Goal: Communication & Community: Answer question/provide support

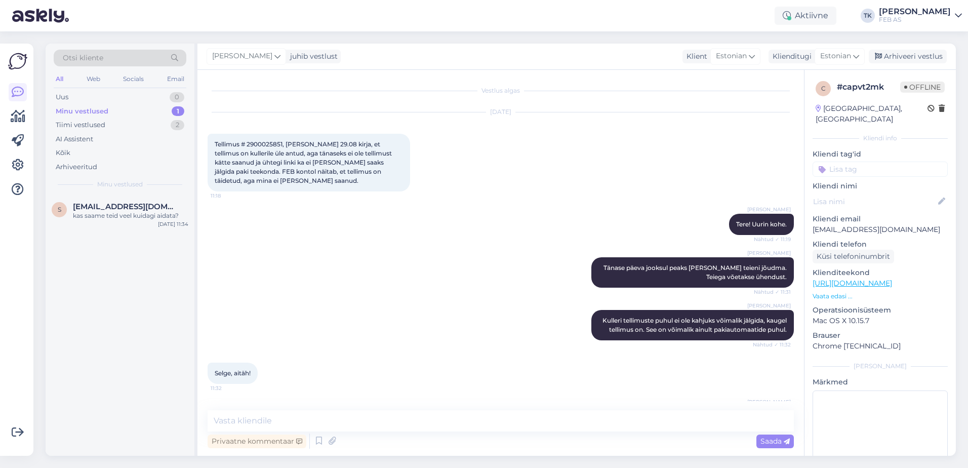
scroll to position [47, 0]
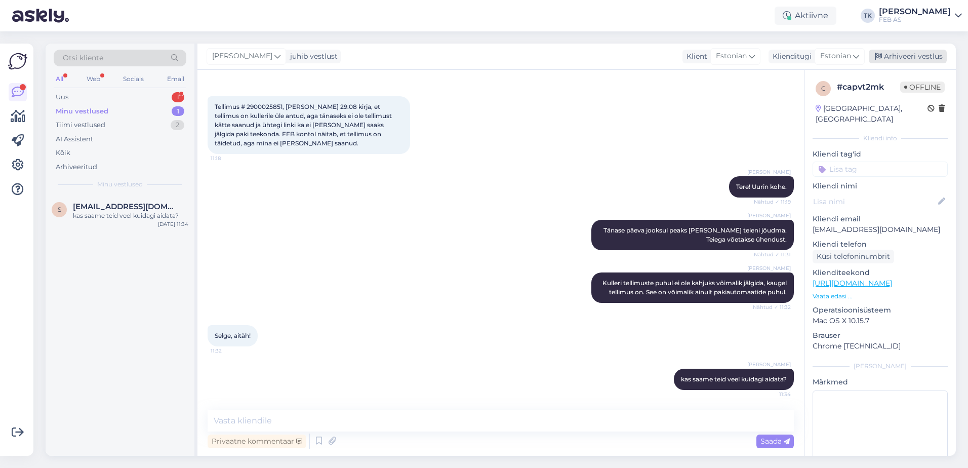
click at [920, 55] on div "Arhiveeri vestlus" at bounding box center [908, 57] width 78 height 14
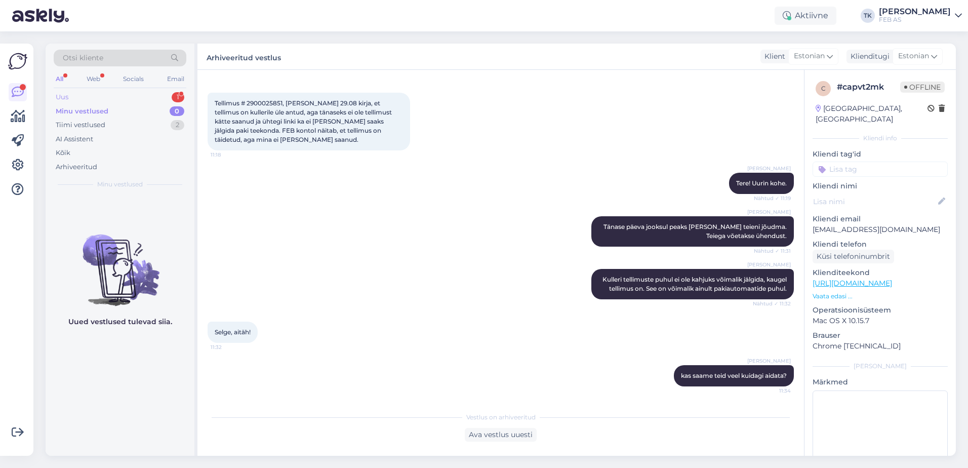
click at [119, 95] on div "Uus 1" at bounding box center [120, 97] width 133 height 14
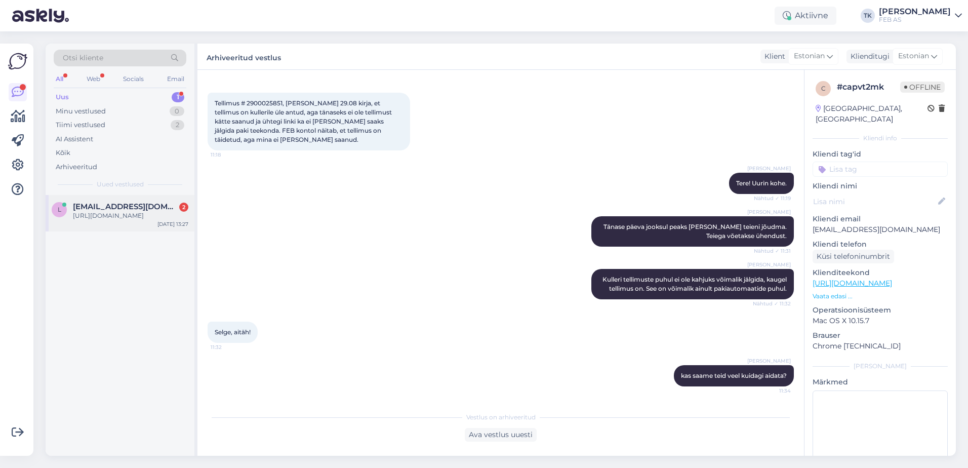
click at [106, 220] on div "[URL][DOMAIN_NAME]" at bounding box center [130, 215] width 115 height 9
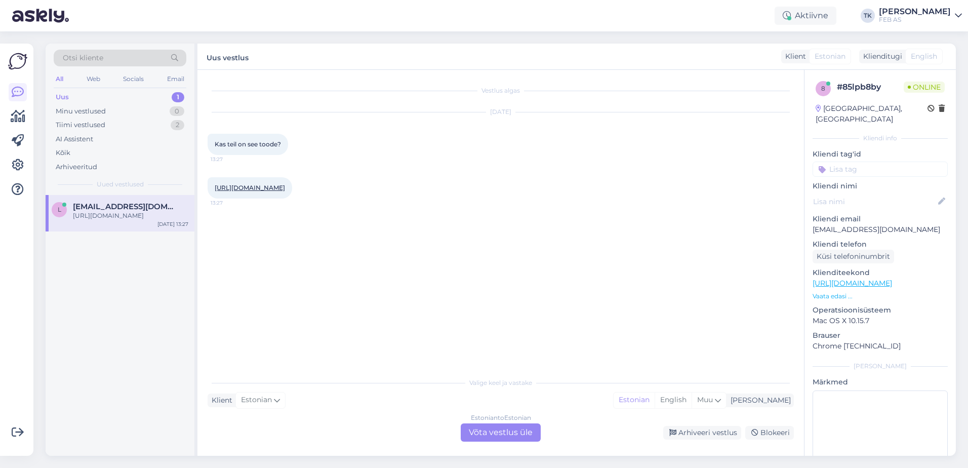
click at [517, 429] on div "Estonian to Estonian Võta vestlus üle" at bounding box center [501, 432] width 80 height 18
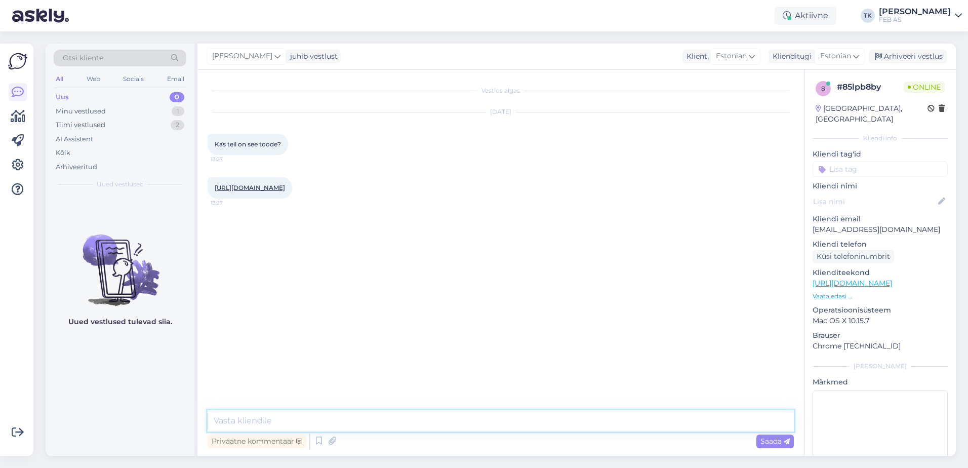
click at [352, 418] on textarea at bounding box center [501, 420] width 587 height 21
type textarea "Tere! Kohe vaatan"
click at [285, 191] on link "[URL][DOMAIN_NAME]" at bounding box center [250, 188] width 70 height 8
click at [309, 410] on textarea at bounding box center [501, 420] width 587 height 21
type textarea "Tootevalikus on olemas, aga tuleb eraldi tellida. [GEOGRAPHIC_DATA] on umbes 2 …"
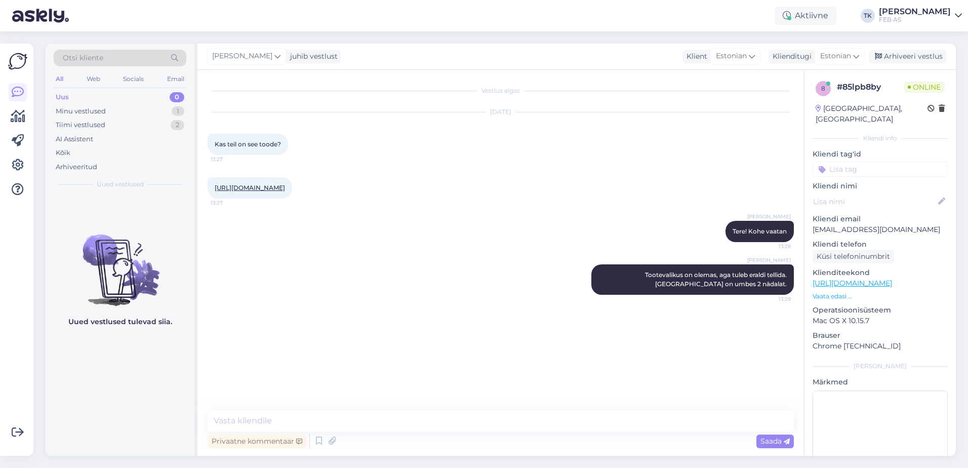
click at [55, 262] on img at bounding box center [120, 261] width 149 height 91
click at [497, 425] on textarea at bounding box center [501, 420] width 587 height 21
type textarea "44 €"
click at [441, 378] on div "Vestlus algas [DATE] Kas teil on see toode? 13:27 [URL][DOMAIN_NAME] 13:27 Trii…" at bounding box center [506, 240] width 596 height 321
click at [417, 414] on textarea at bounding box center [501, 420] width 587 height 21
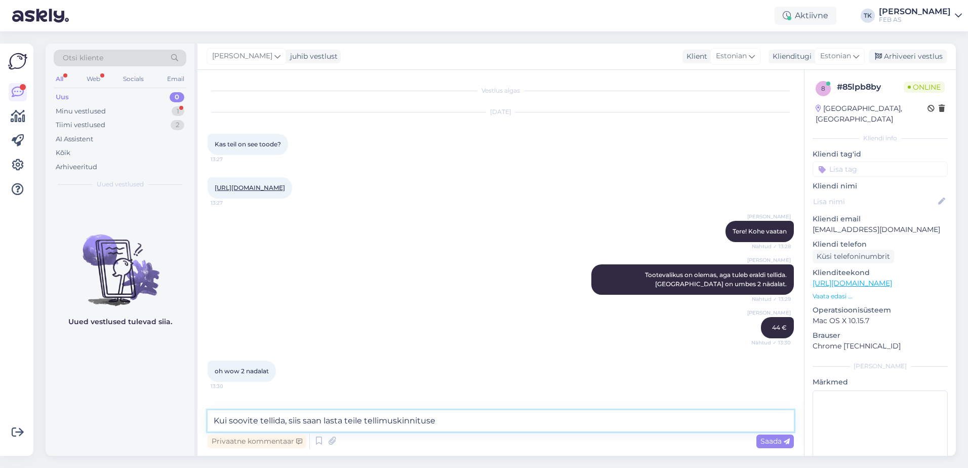
scroll to position [19, 0]
type textarea "Kui soovite tellida, siis saan lasta teile tellimuskinnituse teha"
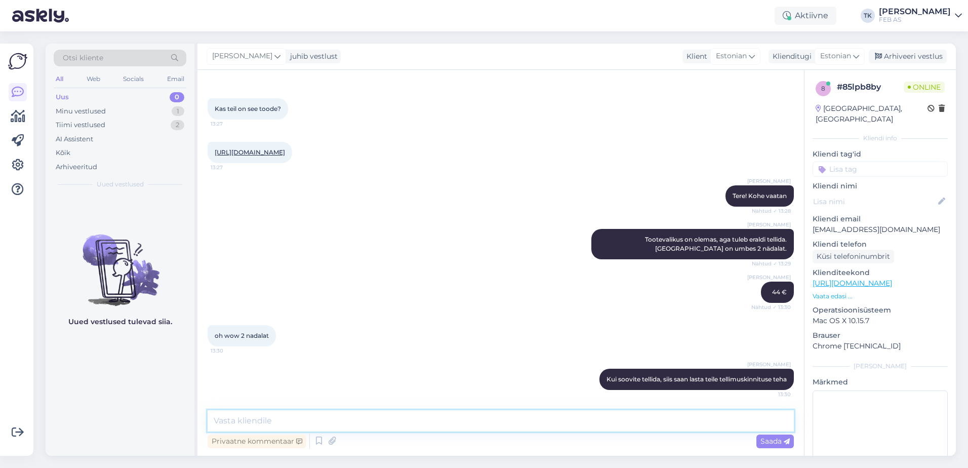
click at [363, 416] on textarea at bounding box center [501, 420] width 587 height 21
type textarea "Mis [PERSON_NAME] teil on? saan vaadata, kas sellele sobib mõni muu loputusnupp…"
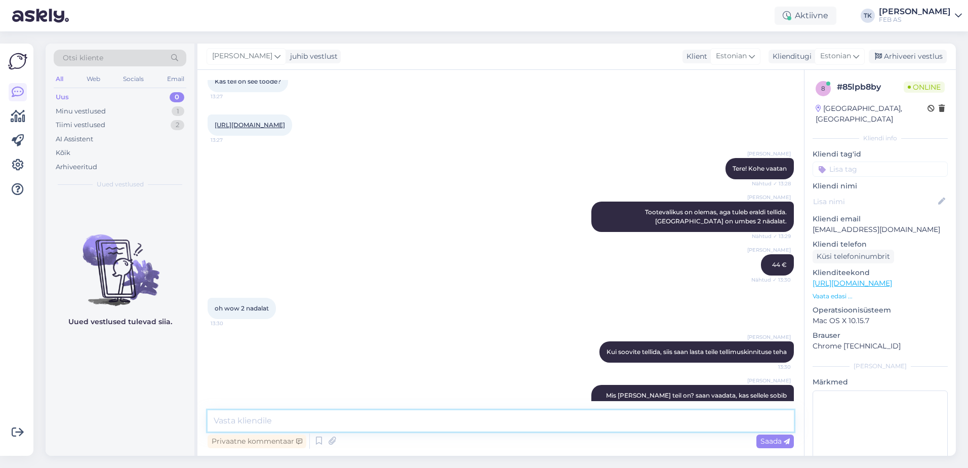
scroll to position [115, 0]
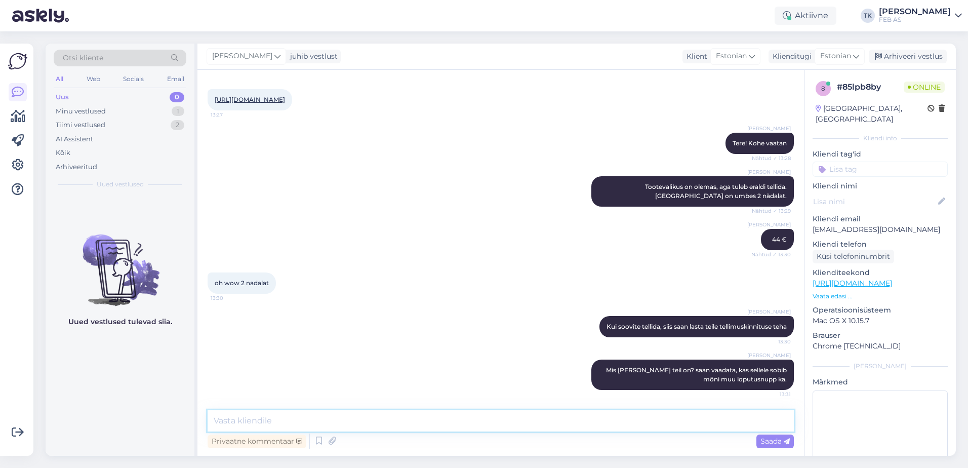
click at [759, 421] on textarea at bounding box center [501, 420] width 587 height 21
type textarea "ka sobib*"
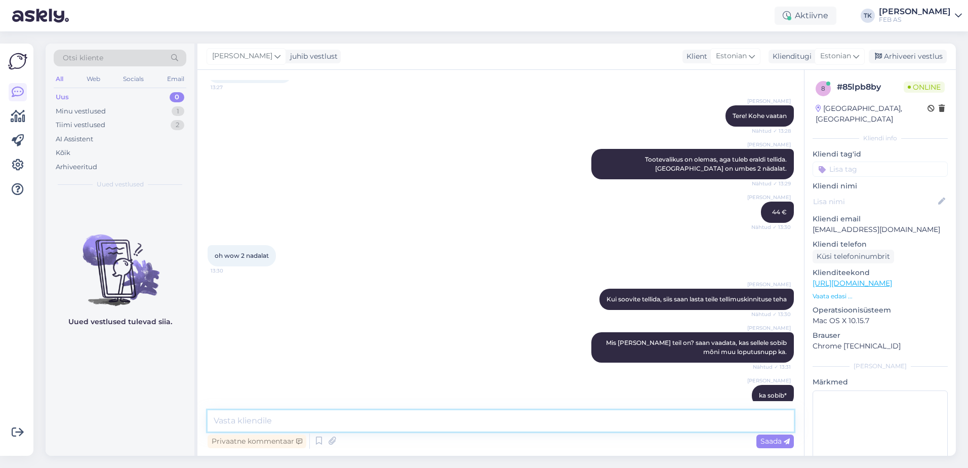
scroll to position [159, 0]
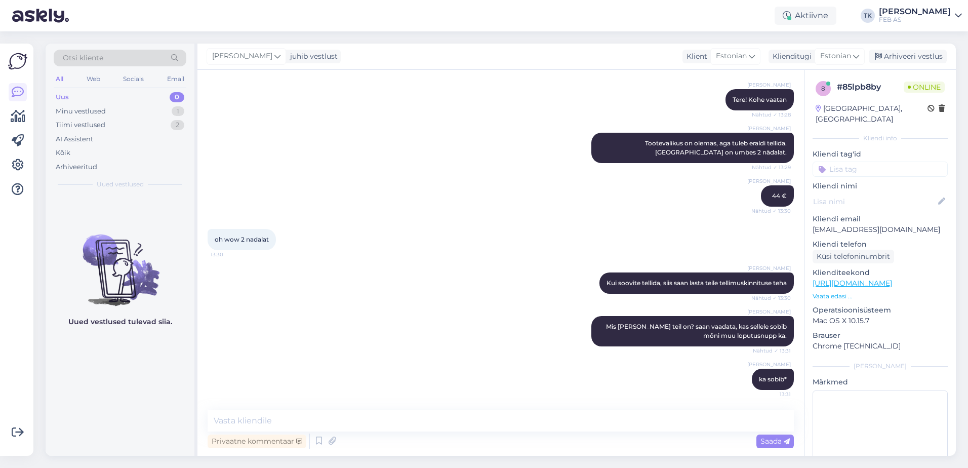
click at [551, 256] on div "oh wow 2 nadalat 13:30" at bounding box center [501, 240] width 587 height 44
click at [392, 224] on div "oh wow 2 nadalat 13:30" at bounding box center [501, 240] width 587 height 44
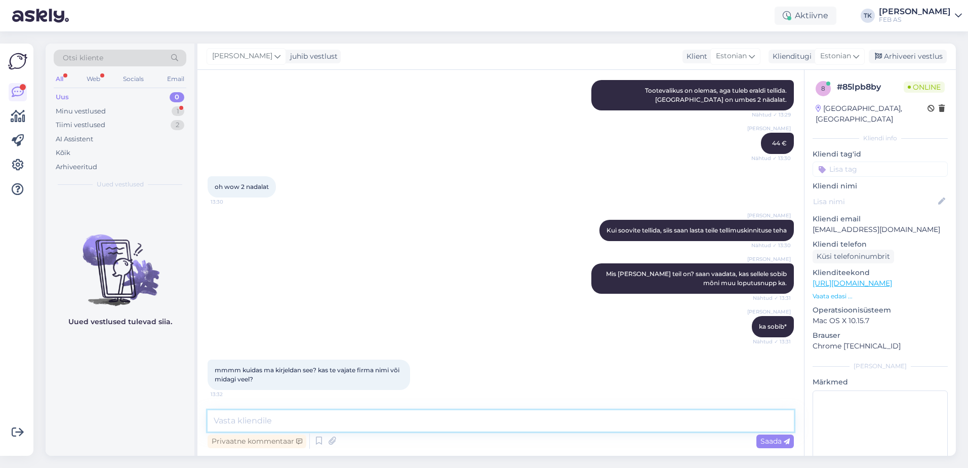
click at [333, 425] on textarea at bounding box center [501, 420] width 587 height 21
click at [234, 420] on textarea at bounding box center [501, 420] width 587 height 21
type textarea "O"
type textarea "Bränd [PERSON_NAME] oleks hea"
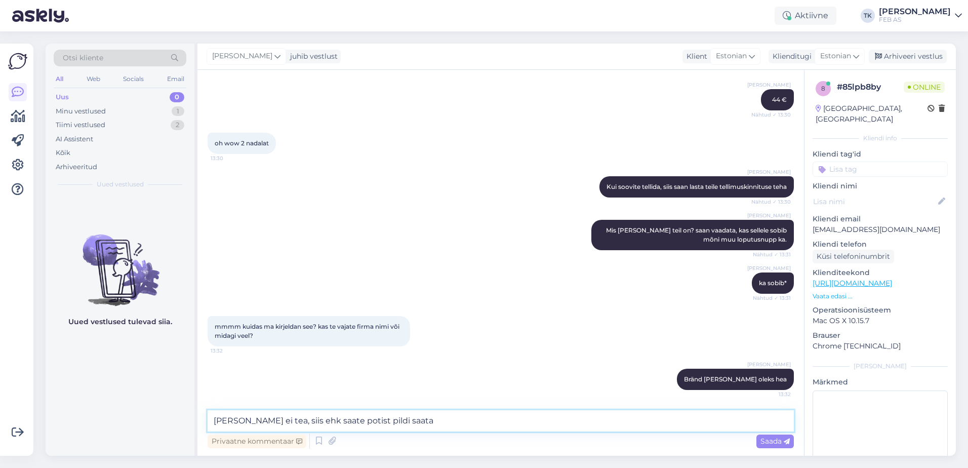
type textarea "[PERSON_NAME] ei tea, siis ehk saate potist pildi saata?"
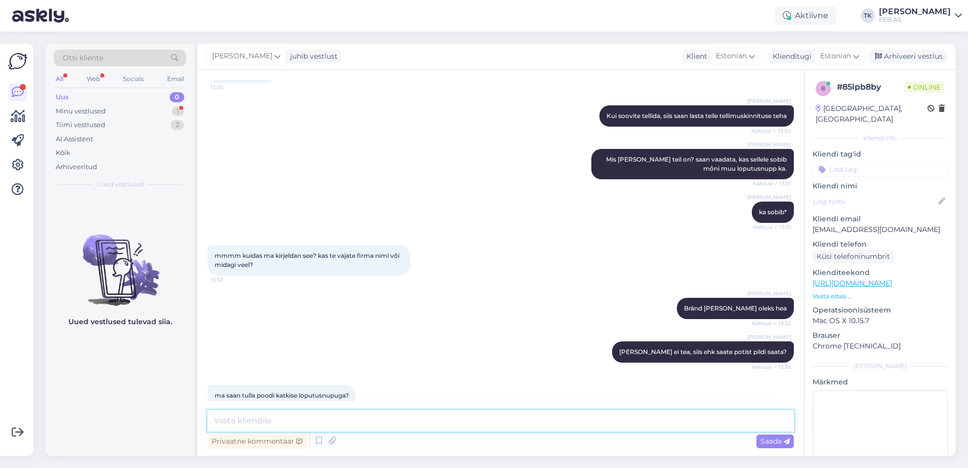
scroll to position [342, 0]
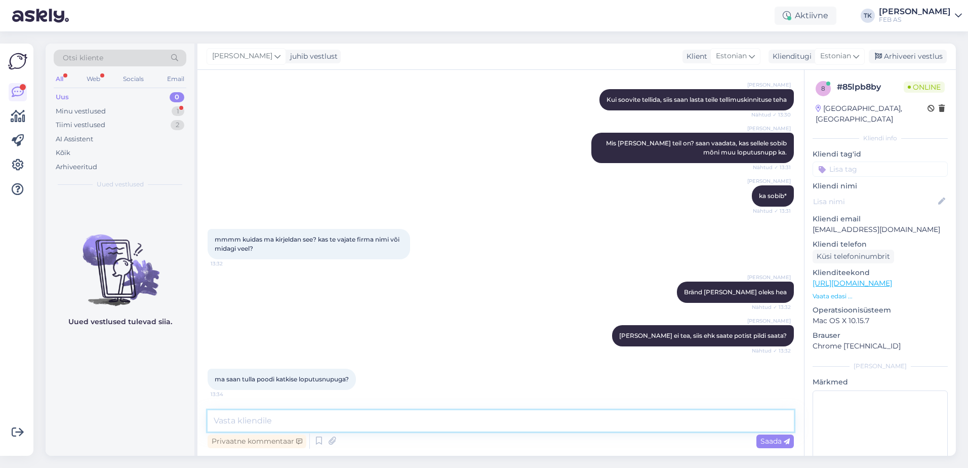
click at [329, 413] on textarea at bounding box center [501, 420] width 587 height 21
type textarea "Seda võib ka teha"
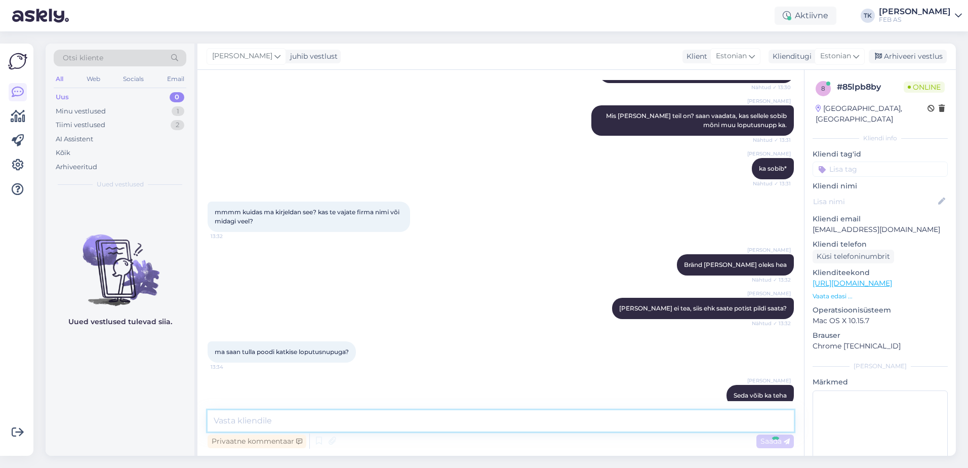
scroll to position [386, 0]
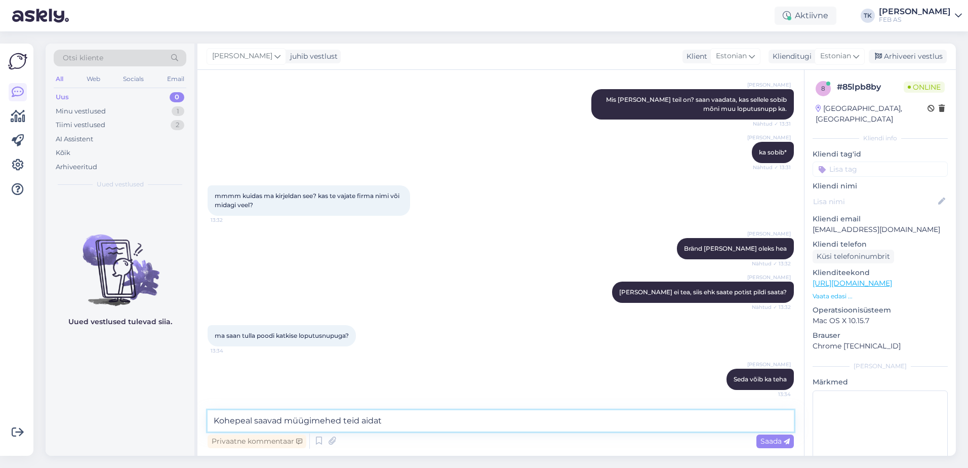
type textarea "Kohepeal saavad müügimehed teid aidata"
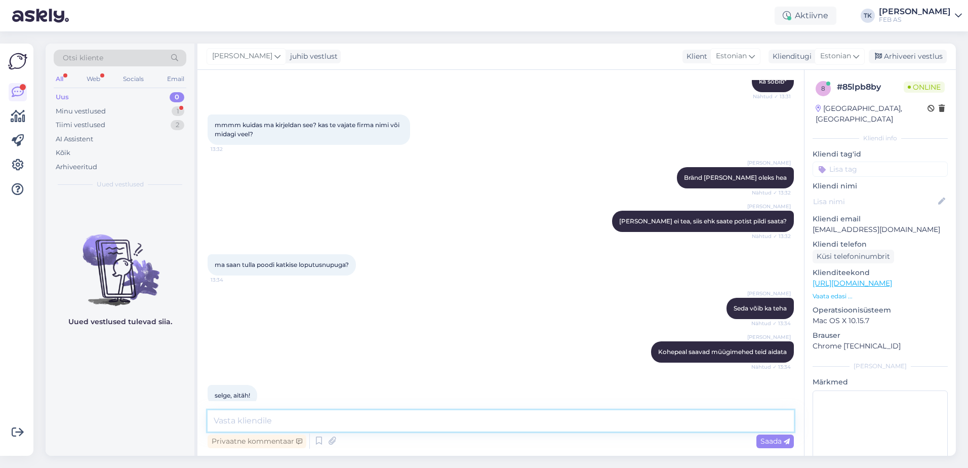
scroll to position [473, 0]
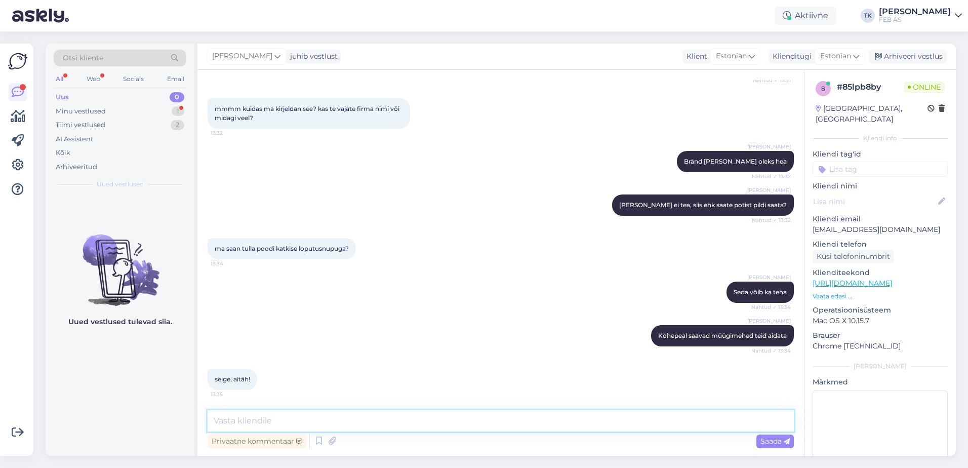
click at [297, 415] on textarea at bounding box center [501, 420] width 587 height 21
type textarea "Kui ma teid rohkem aidata ei saa, siis soovin kena päeva!"
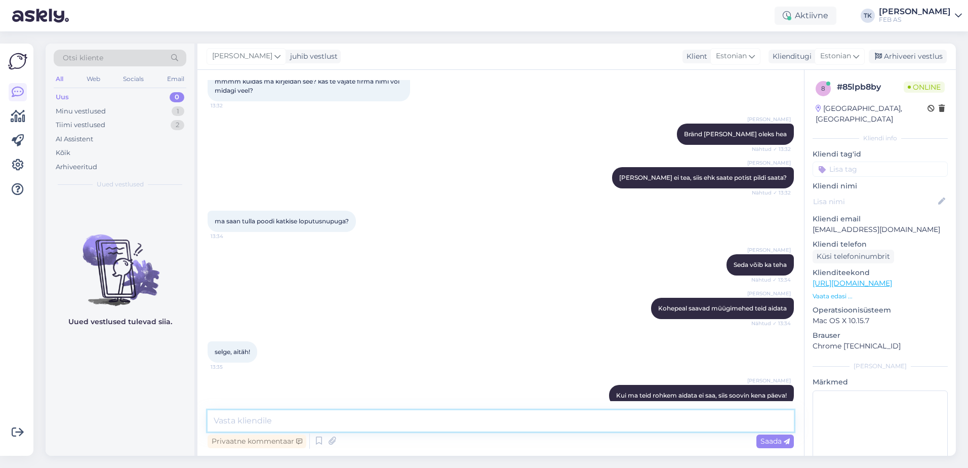
scroll to position [517, 0]
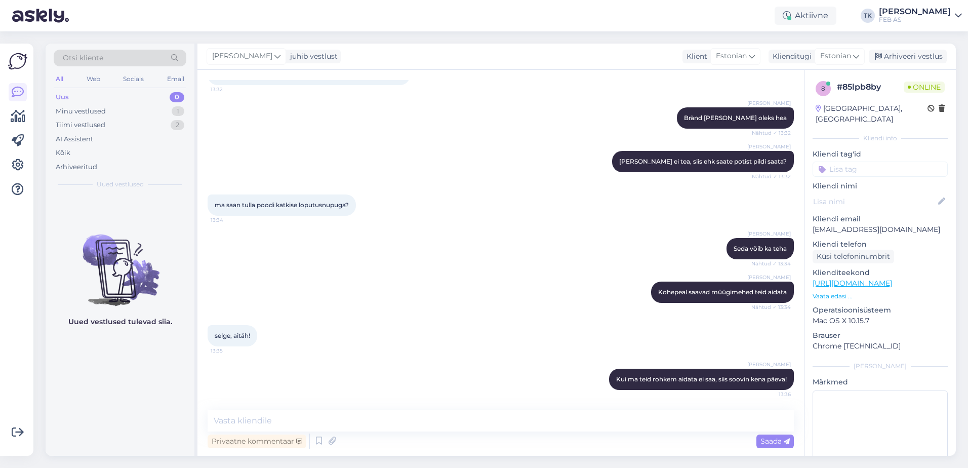
click at [505, 252] on div "Triinu [PERSON_NAME] võib ka teha Nähtud ✓ 13:34" at bounding box center [501, 249] width 587 height 44
